Goal: Complete application form

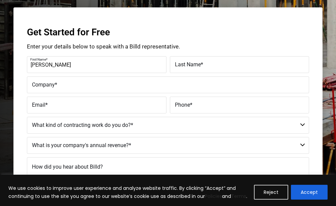
type input "[PERSON_NAME]"
click at [190, 68] on label "Last Name *" at bounding box center [240, 65] width 130 height 10
click at [190, 68] on input "Last Name *" at bounding box center [240, 64] width 140 height 17
type input "[PERSON_NAME]"
click at [76, 79] on div "Company *" at bounding box center [168, 84] width 283 height 17
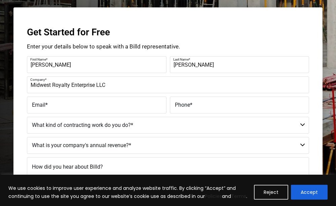
click at [51, 104] on label "Email *" at bounding box center [97, 105] width 130 height 10
click at [51, 104] on input "Email *" at bounding box center [97, 105] width 140 height 17
click at [119, 84] on label "Company *" at bounding box center [167, 80] width 274 height 10
click at [119, 84] on input "Midwest Royalty Enterprise LLC" at bounding box center [168, 84] width 283 height 17
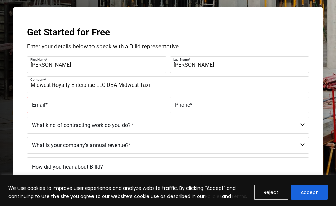
type input "Midwest Royalty Enterprise LLC DBA Midwest Taxi"
click at [88, 105] on label "Email *" at bounding box center [97, 105] width 130 height 10
click at [88, 105] on input "Email *" at bounding box center [97, 105] width 140 height 17
type input "[EMAIL_ADDRESS][DOMAIN_NAME]"
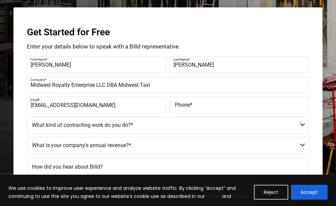
click at [200, 106] on label "Phone *" at bounding box center [240, 105] width 130 height 10
click at [200, 106] on input "Phone *" at bounding box center [240, 105] width 140 height 17
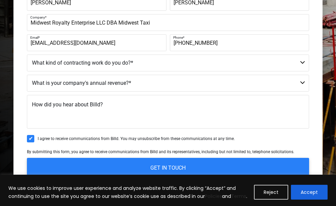
scroll to position [236, 0]
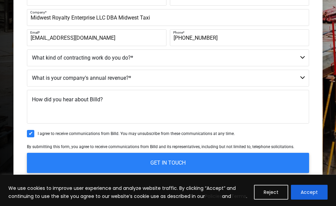
type input "[PHONE_NUMBER]"
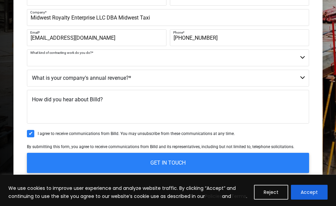
click at [303, 56] on select "Commercial Commercial and Residential Residential Not a Contractor" at bounding box center [168, 58] width 283 height 17
select select "Not a Contractor"
click at [27, 50] on select "Commercial Commercial and Residential Residential Not a Contractor" at bounding box center [168, 58] width 283 height 17
click at [304, 77] on select "$40M + $25M - $40M $8M - $25M $4M - $8M $2M - $4M $1M - $2M Less than $1M" at bounding box center [168, 78] width 283 height 17
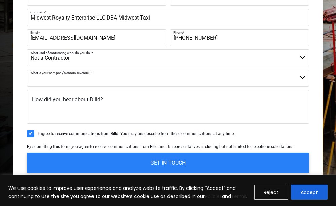
select select "$40M +"
click at [27, 70] on select "$40M + $25M - $40M $8M - $25M $4M - $8M $2M - $4M $1M - $2M Less than $1M" at bounding box center [168, 78] width 283 height 17
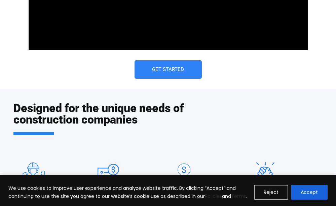
scroll to position [572, 0]
